Goal: Communication & Community: Answer question/provide support

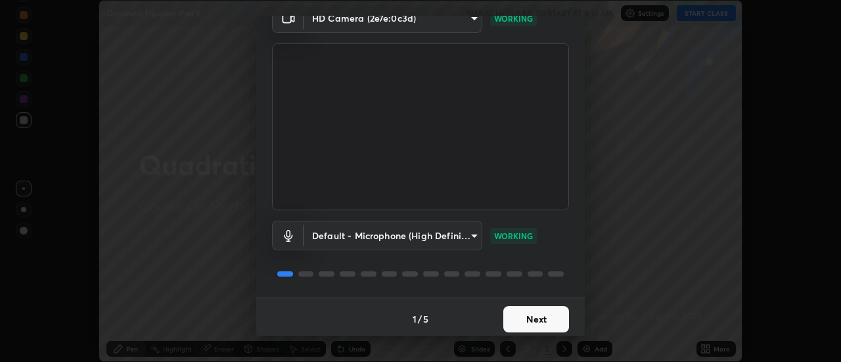
scroll to position [69, 0]
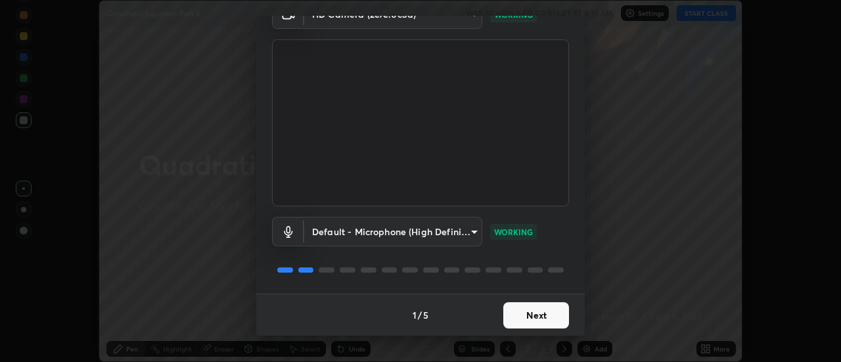
click at [539, 320] on button "Next" at bounding box center [536, 315] width 66 height 26
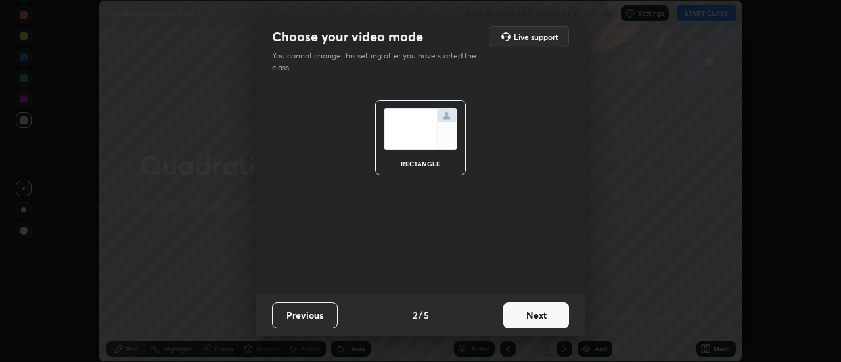
click at [314, 314] on button "Previous" at bounding box center [305, 315] width 66 height 26
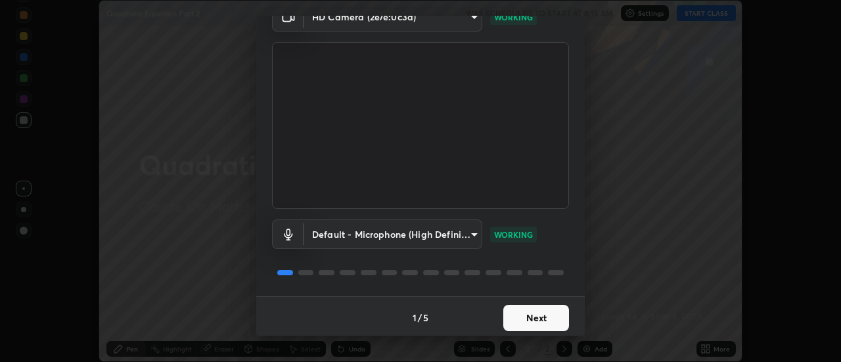
scroll to position [67, 0]
click at [519, 309] on button "Next" at bounding box center [536, 317] width 66 height 26
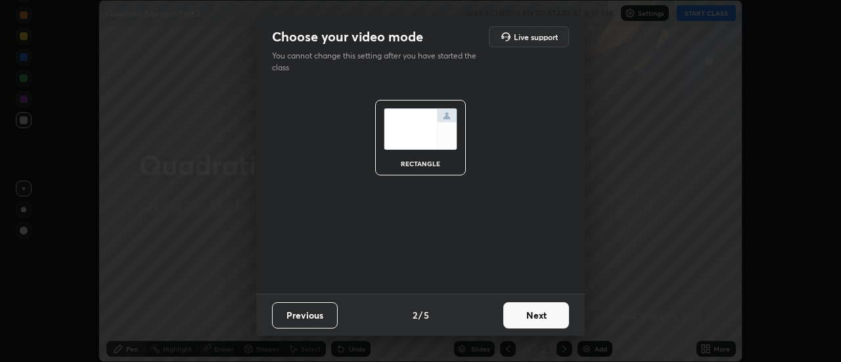
click at [520, 313] on button "Next" at bounding box center [536, 315] width 66 height 26
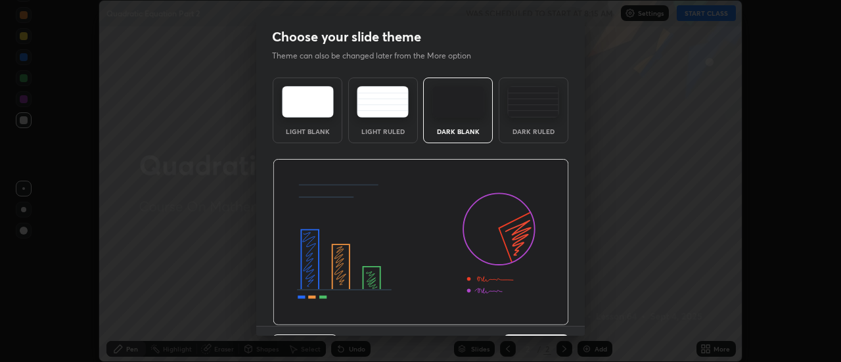
scroll to position [32, 0]
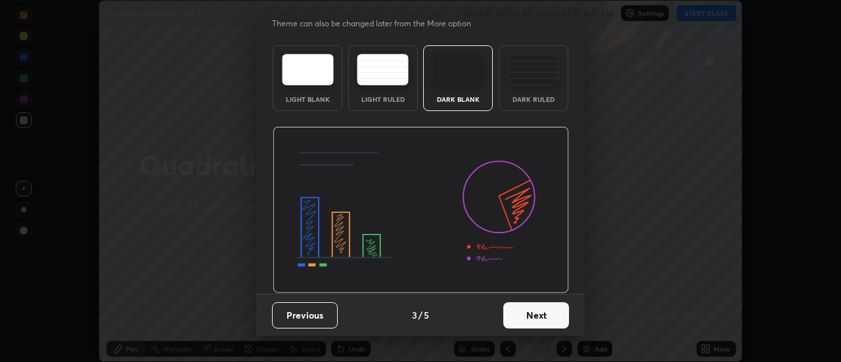
click at [532, 319] on button "Next" at bounding box center [536, 315] width 66 height 26
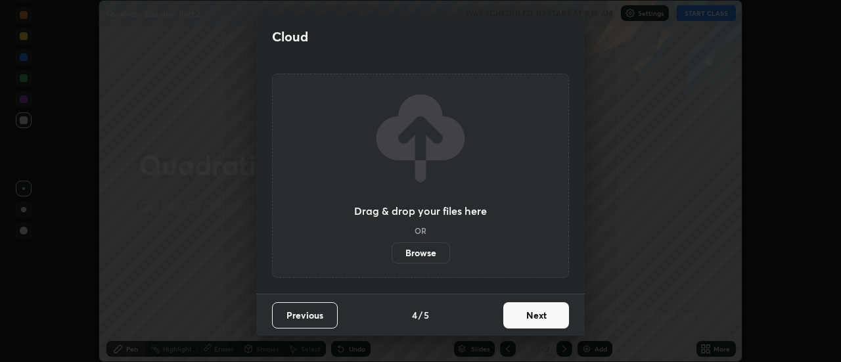
click at [527, 311] on button "Next" at bounding box center [536, 315] width 66 height 26
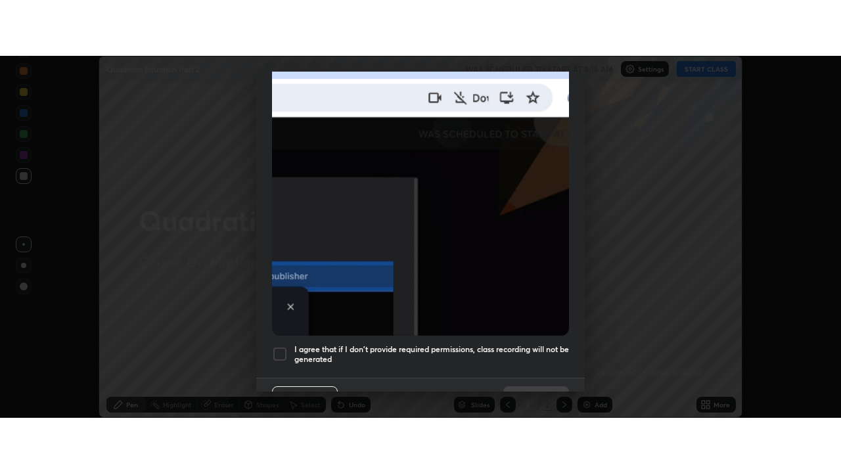
scroll to position [337, 0]
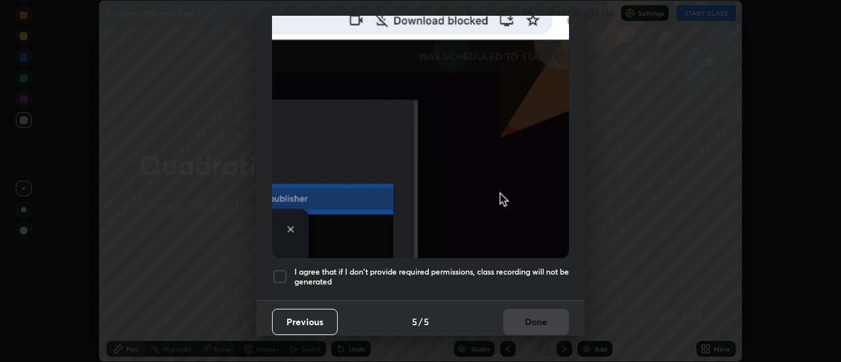
click at [281, 273] on div at bounding box center [280, 277] width 16 height 16
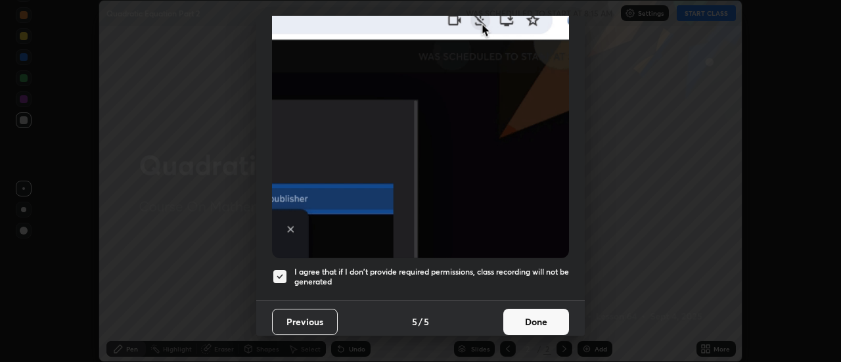
click at [518, 309] on button "Done" at bounding box center [536, 322] width 66 height 26
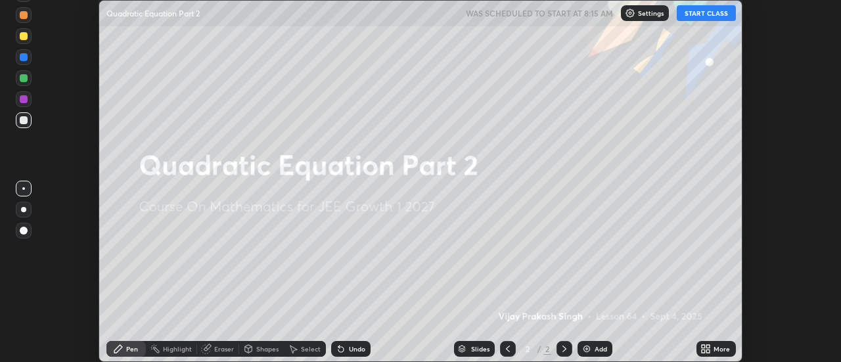
click at [589, 343] on div "Add" at bounding box center [594, 349] width 35 height 16
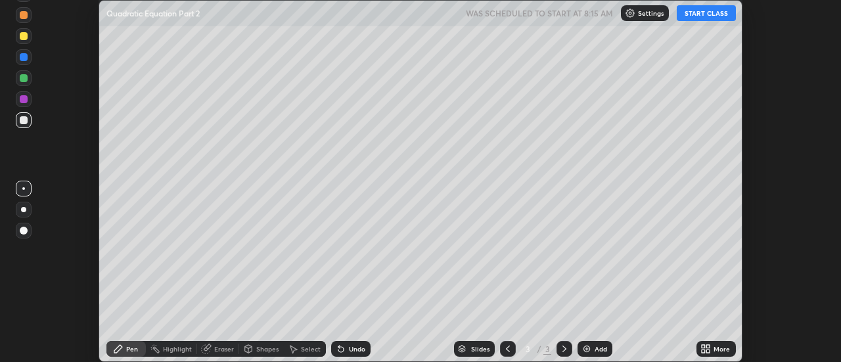
click at [704, 346] on icon at bounding box center [703, 346] width 3 height 3
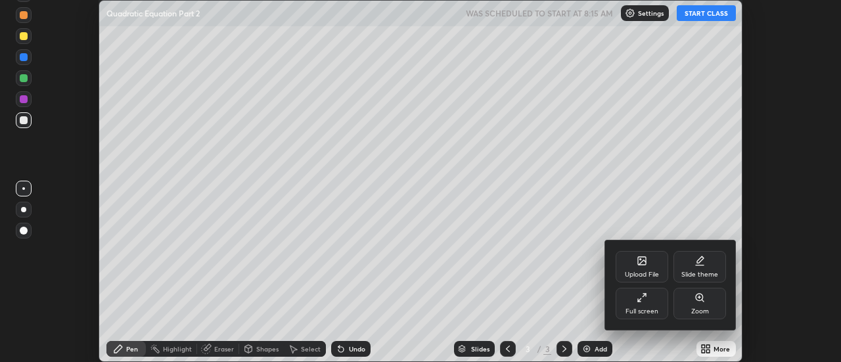
click at [644, 295] on icon at bounding box center [644, 295] width 3 height 3
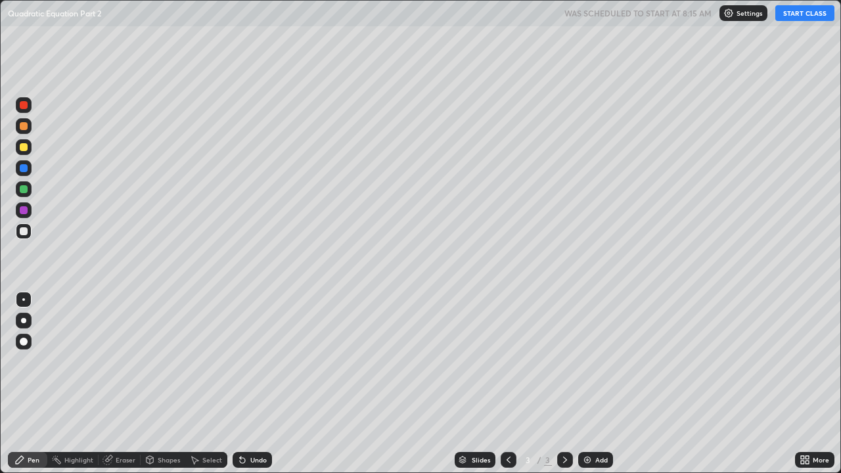
scroll to position [473, 841]
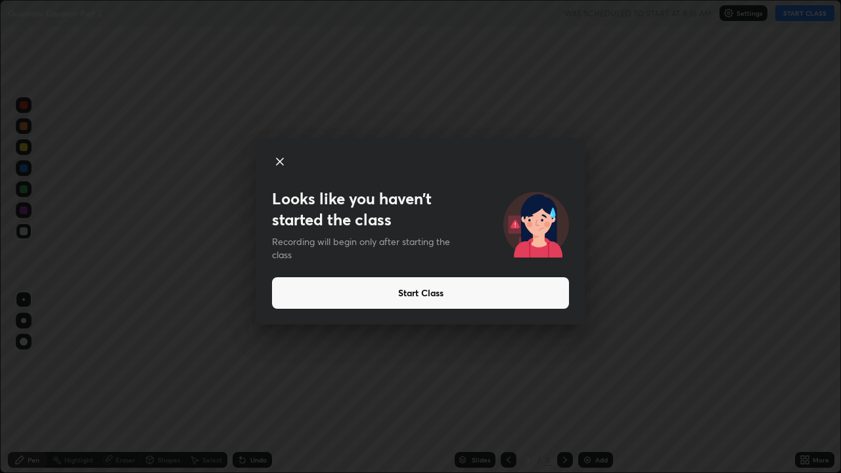
click at [404, 292] on button "Start Class" at bounding box center [420, 293] width 297 height 32
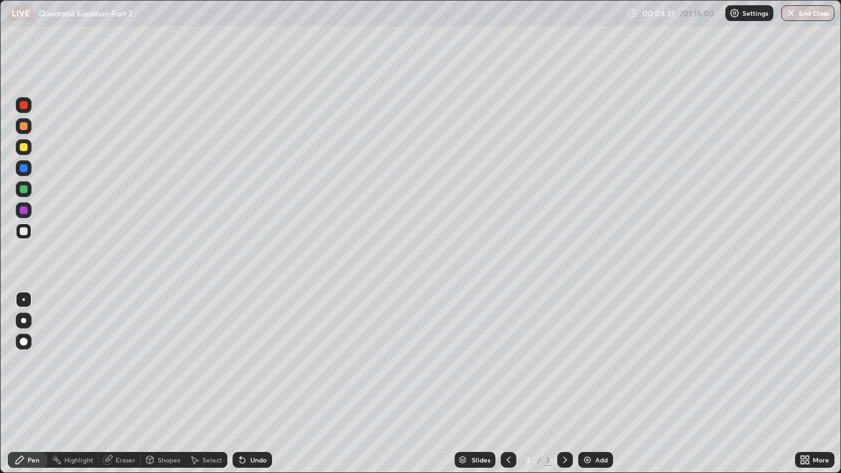
click at [113, 361] on div "Eraser" at bounding box center [120, 460] width 42 height 16
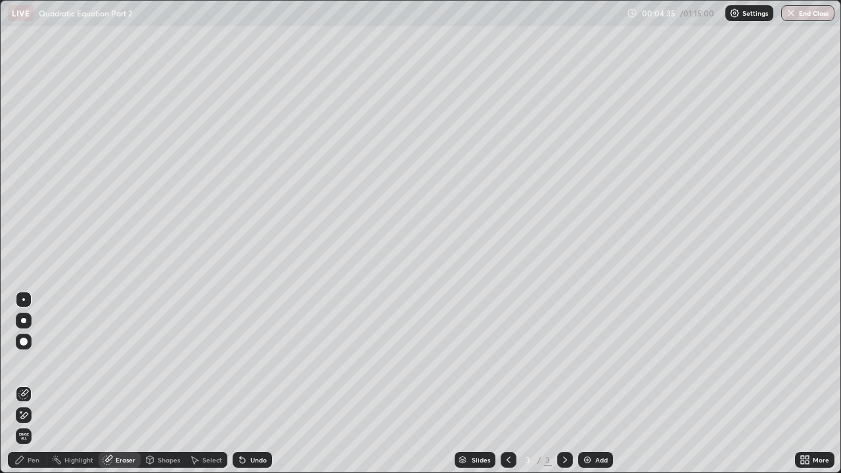
click at [37, 361] on div "Pen" at bounding box center [27, 460] width 39 height 16
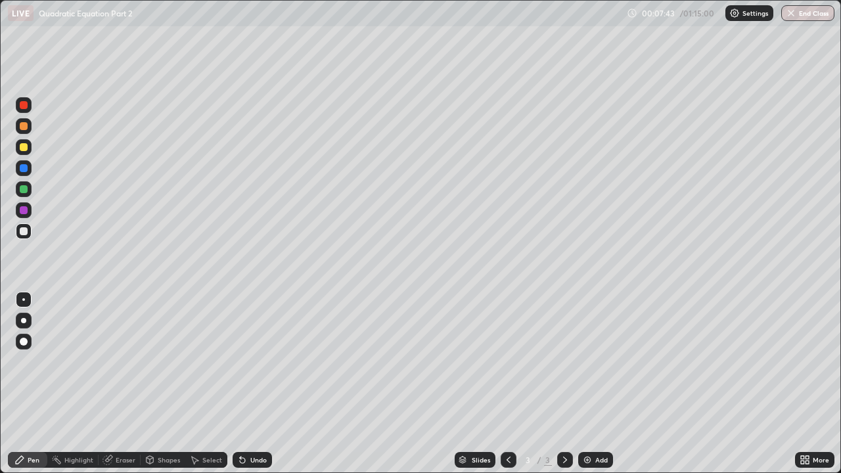
click at [108, 361] on icon at bounding box center [108, 458] width 7 height 7
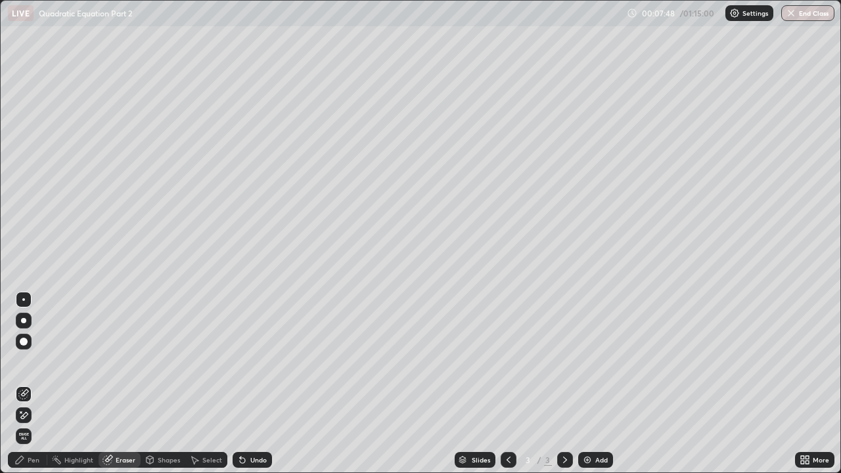
click at [41, 361] on div "Pen" at bounding box center [27, 460] width 39 height 16
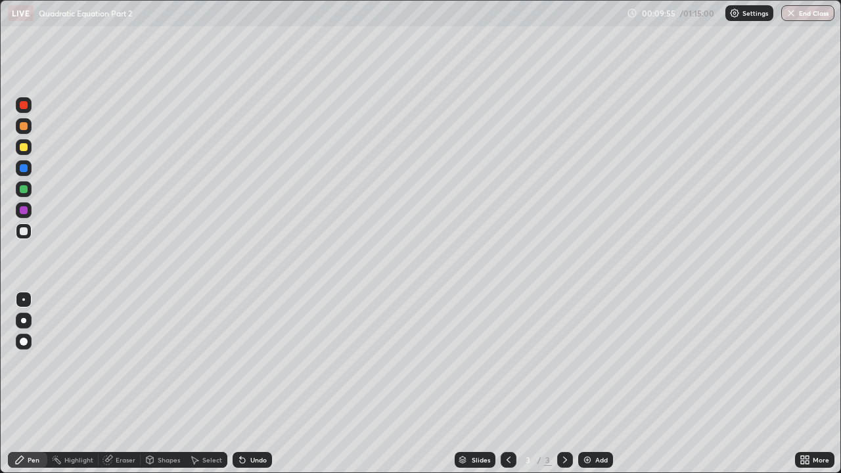
click at [126, 361] on div "Eraser" at bounding box center [126, 460] width 20 height 7
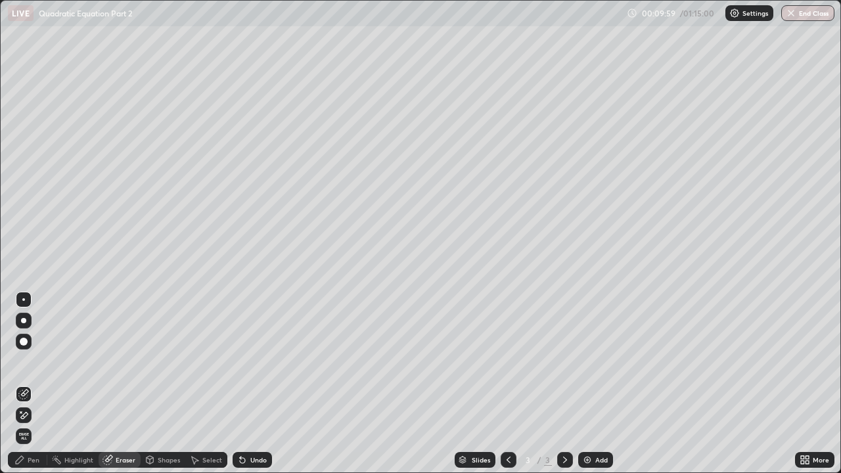
click at [34, 361] on div "Pen" at bounding box center [34, 460] width 12 height 7
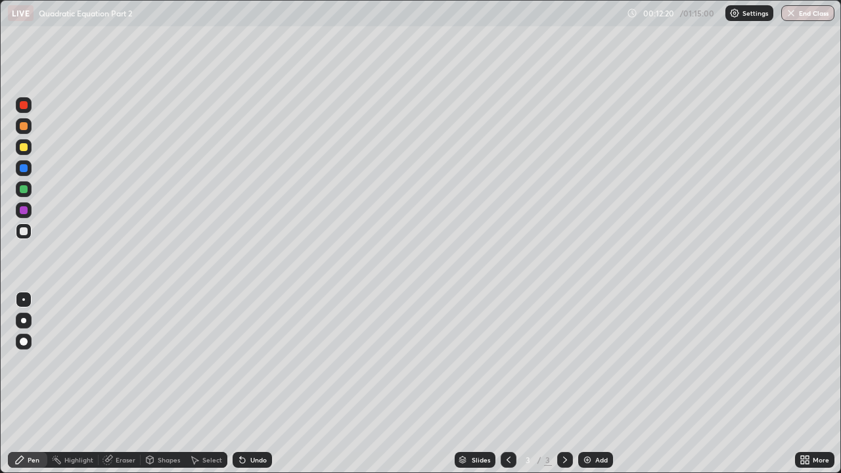
click at [582, 361] on img at bounding box center [587, 460] width 11 height 11
click at [507, 361] on icon at bounding box center [508, 460] width 11 height 11
click at [562, 361] on icon at bounding box center [565, 460] width 11 height 11
click at [122, 361] on div "Eraser" at bounding box center [126, 460] width 20 height 7
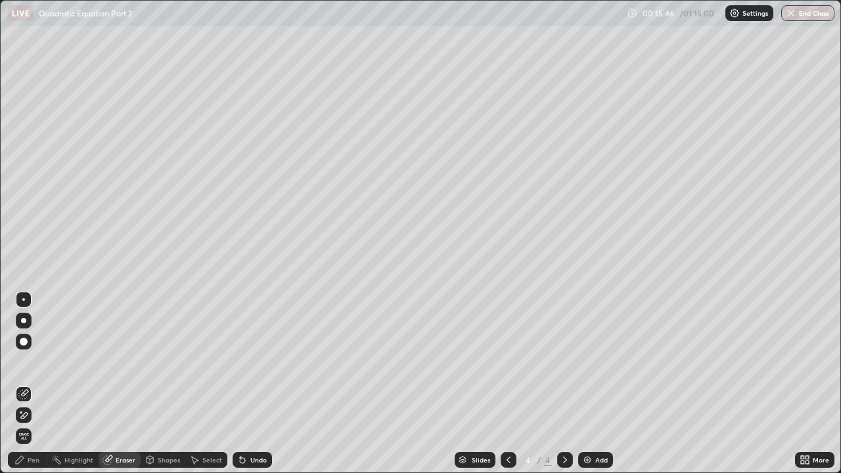
click at [38, 361] on div "Pen" at bounding box center [34, 460] width 12 height 7
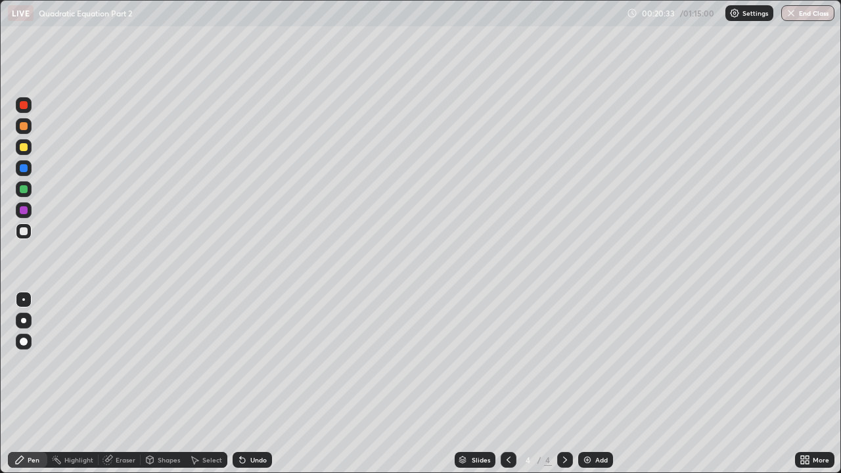
click at [24, 209] on div at bounding box center [24, 210] width 8 height 8
click at [588, 361] on img at bounding box center [587, 460] width 11 height 11
click at [26, 232] on div at bounding box center [24, 231] width 8 height 8
click at [24, 300] on div at bounding box center [23, 299] width 3 height 3
click at [111, 361] on icon at bounding box center [107, 460] width 11 height 11
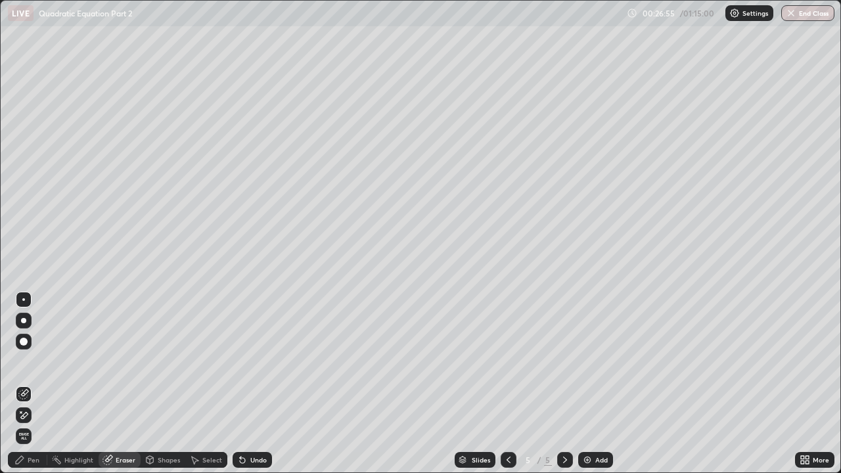
click at [37, 361] on div "Pen" at bounding box center [27, 460] width 39 height 16
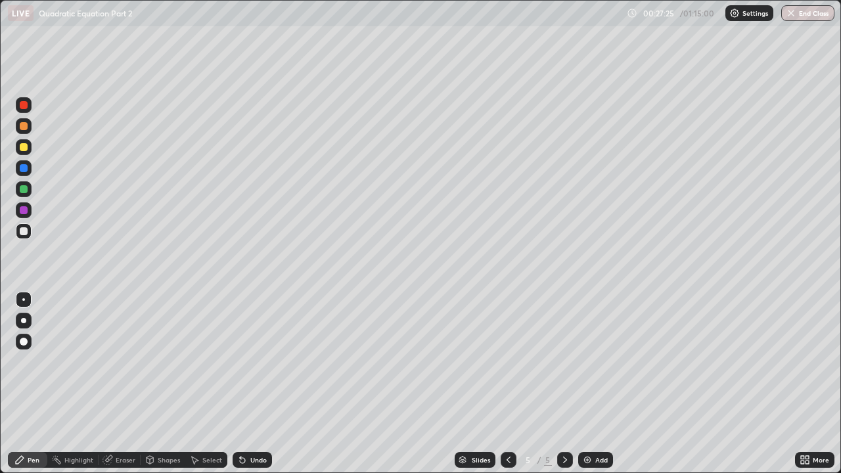
click at [125, 361] on div "Eraser" at bounding box center [126, 460] width 20 height 7
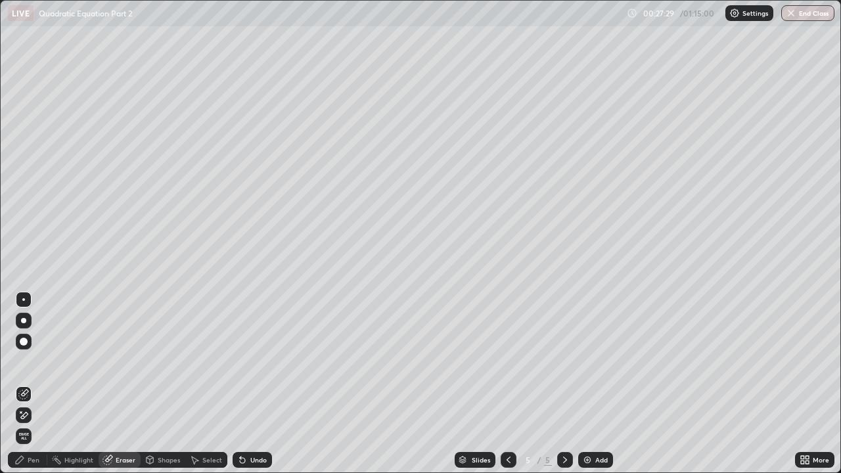
click at [38, 361] on div "Pen" at bounding box center [34, 460] width 12 height 7
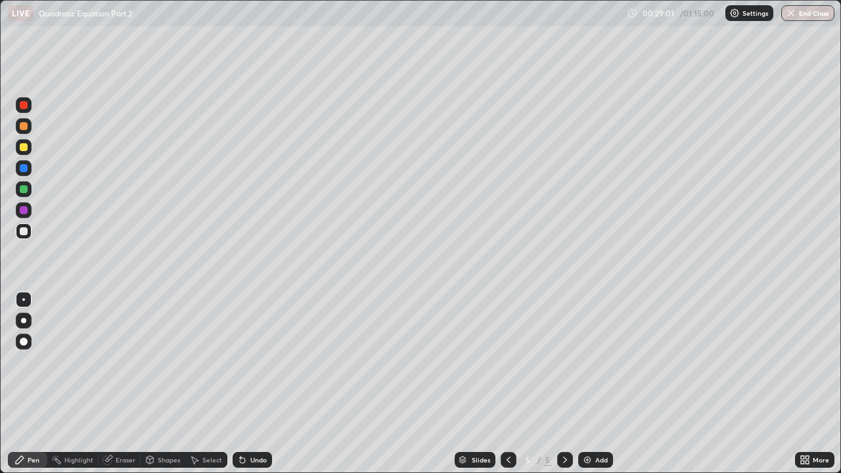
click at [108, 361] on icon at bounding box center [107, 460] width 9 height 9
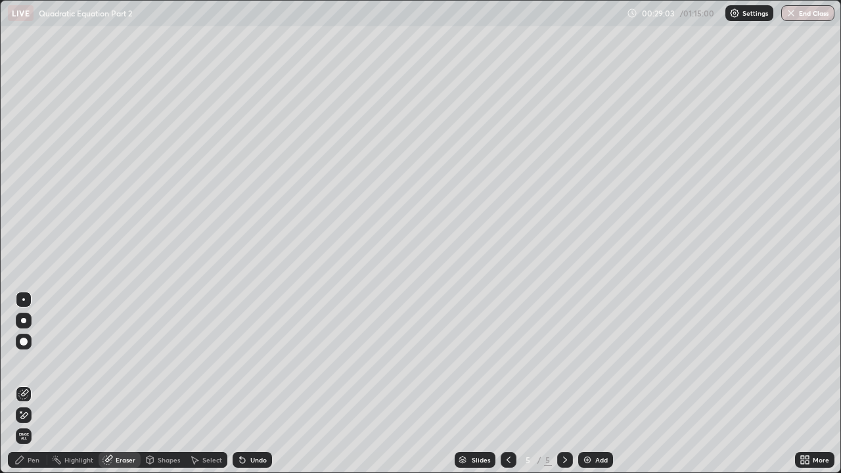
click at [29, 361] on div "Pen" at bounding box center [34, 460] width 12 height 7
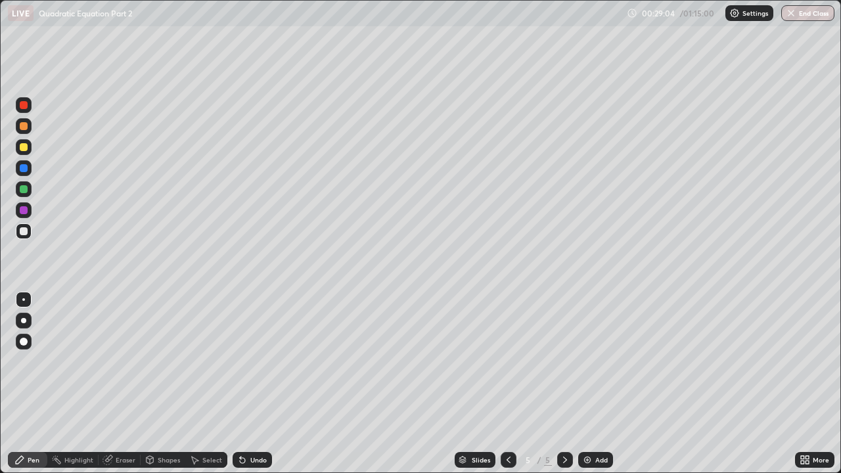
click at [23, 186] on div at bounding box center [24, 189] width 8 height 8
click at [24, 125] on div at bounding box center [24, 126] width 8 height 8
click at [587, 361] on img at bounding box center [587, 460] width 11 height 11
click at [118, 361] on div "Eraser" at bounding box center [126, 460] width 20 height 7
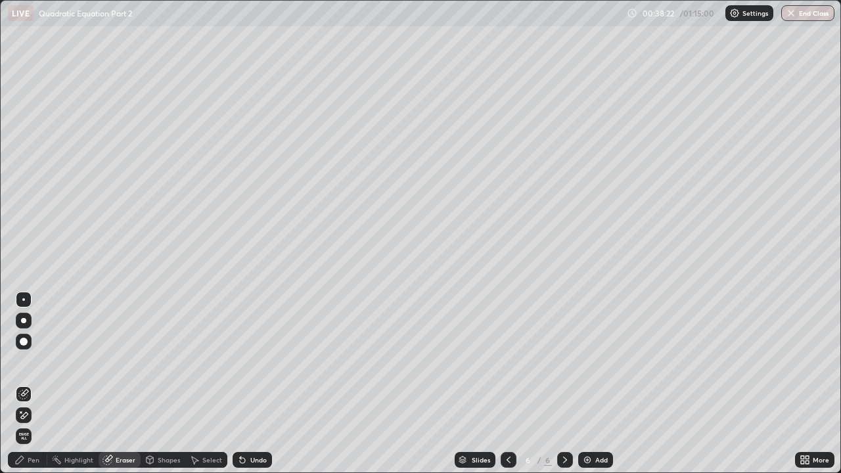
click at [36, 361] on div "Pen" at bounding box center [34, 460] width 12 height 7
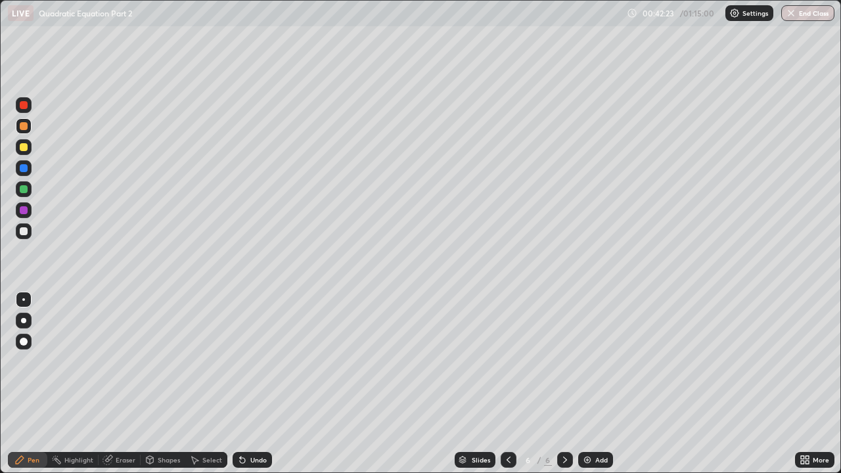
click at [587, 361] on img at bounding box center [587, 460] width 11 height 11
click at [119, 361] on div "Eraser" at bounding box center [126, 460] width 20 height 7
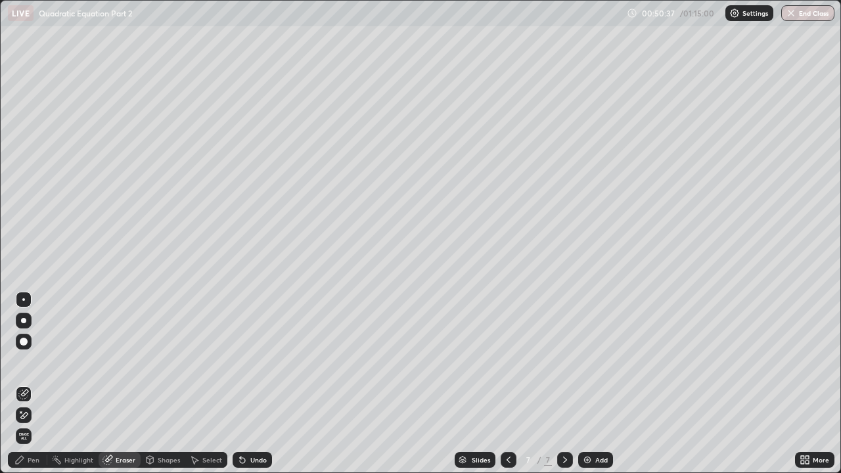
click at [37, 361] on div "Pen" at bounding box center [34, 460] width 12 height 7
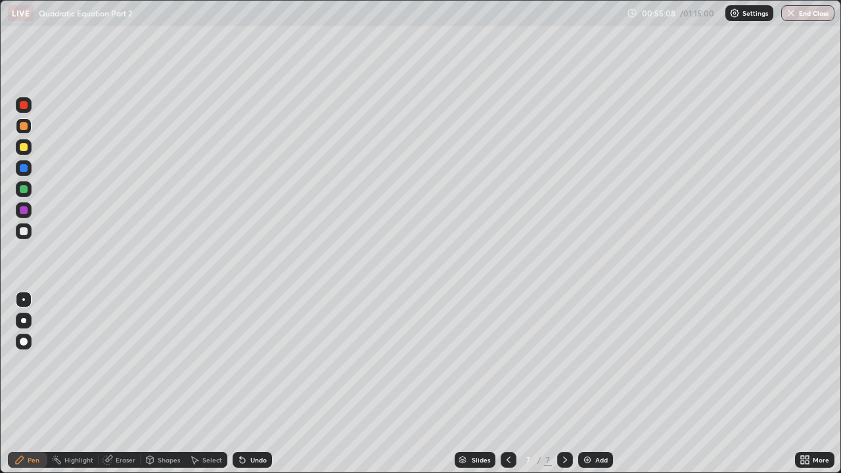
click at [120, 361] on div "Eraser" at bounding box center [120, 460] width 42 height 16
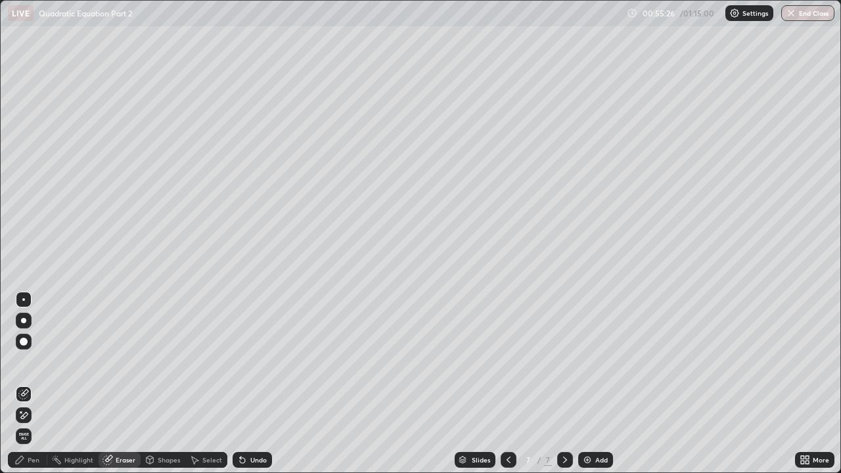
click at [172, 361] on div "Shapes" at bounding box center [169, 460] width 22 height 7
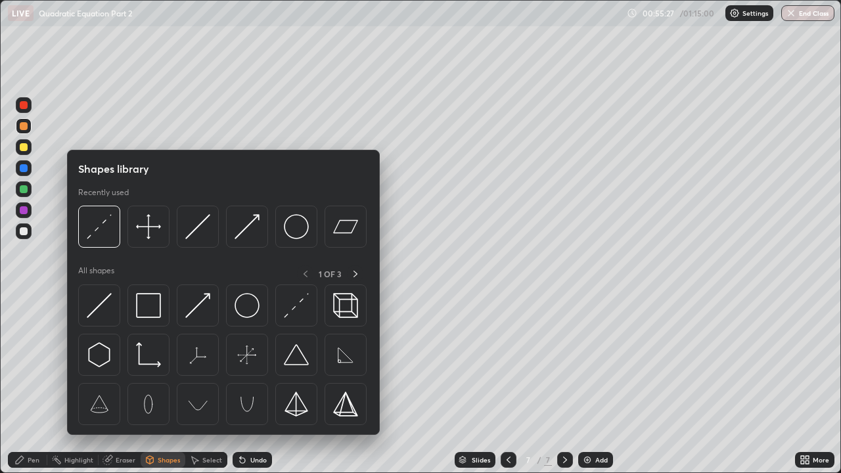
click at [171, 361] on div "Shapes" at bounding box center [169, 460] width 22 height 7
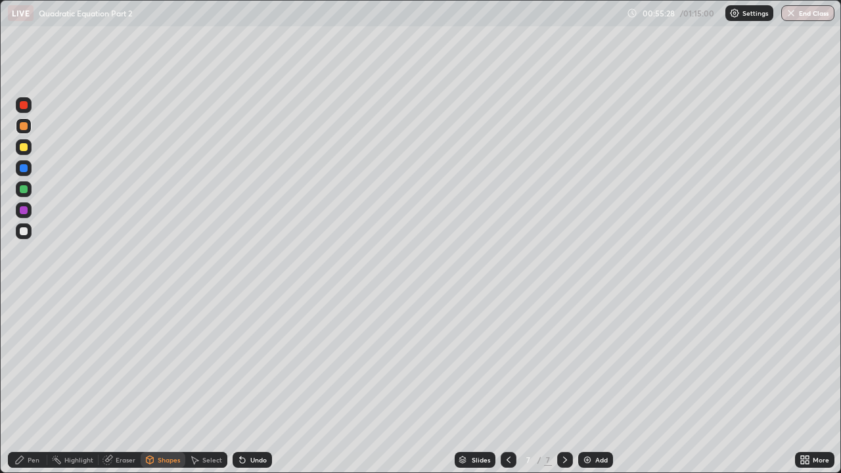
click at [124, 361] on div "Eraser" at bounding box center [126, 460] width 20 height 7
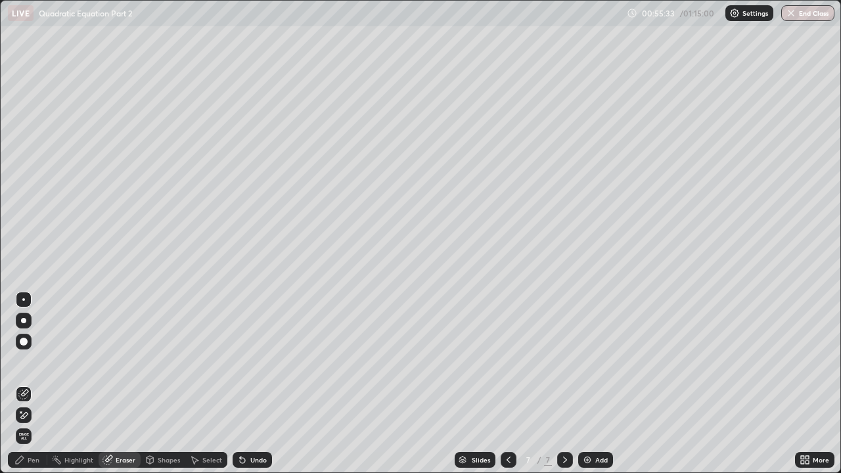
click at [37, 361] on div "Pen" at bounding box center [34, 460] width 12 height 7
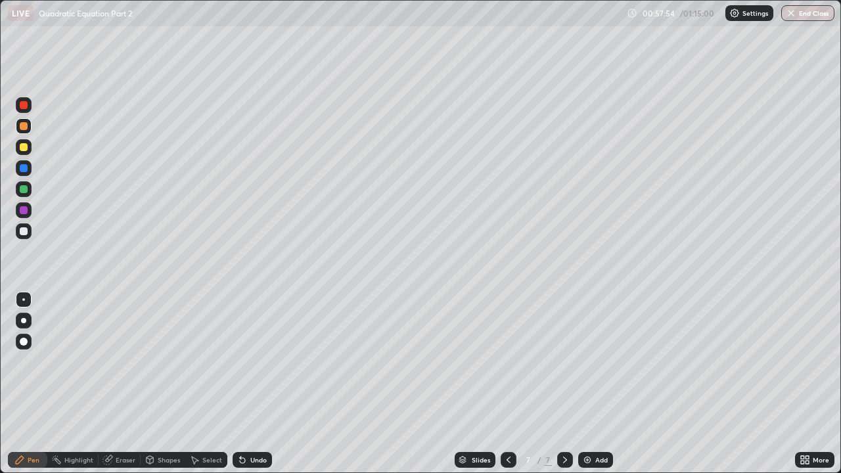
click at [588, 361] on img at bounding box center [587, 460] width 11 height 11
click at [803, 13] on button "End Class" at bounding box center [807, 13] width 53 height 16
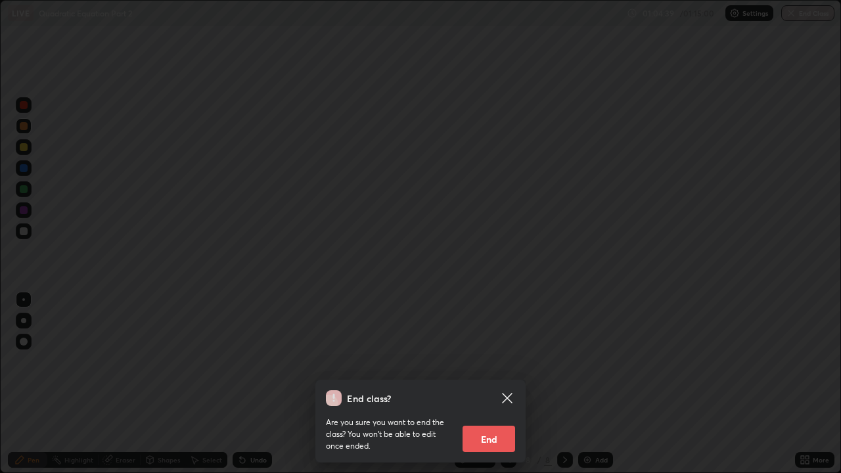
click at [481, 361] on button "End" at bounding box center [489, 439] width 53 height 26
